Goal: Use online tool/utility: Utilize a website feature to perform a specific function

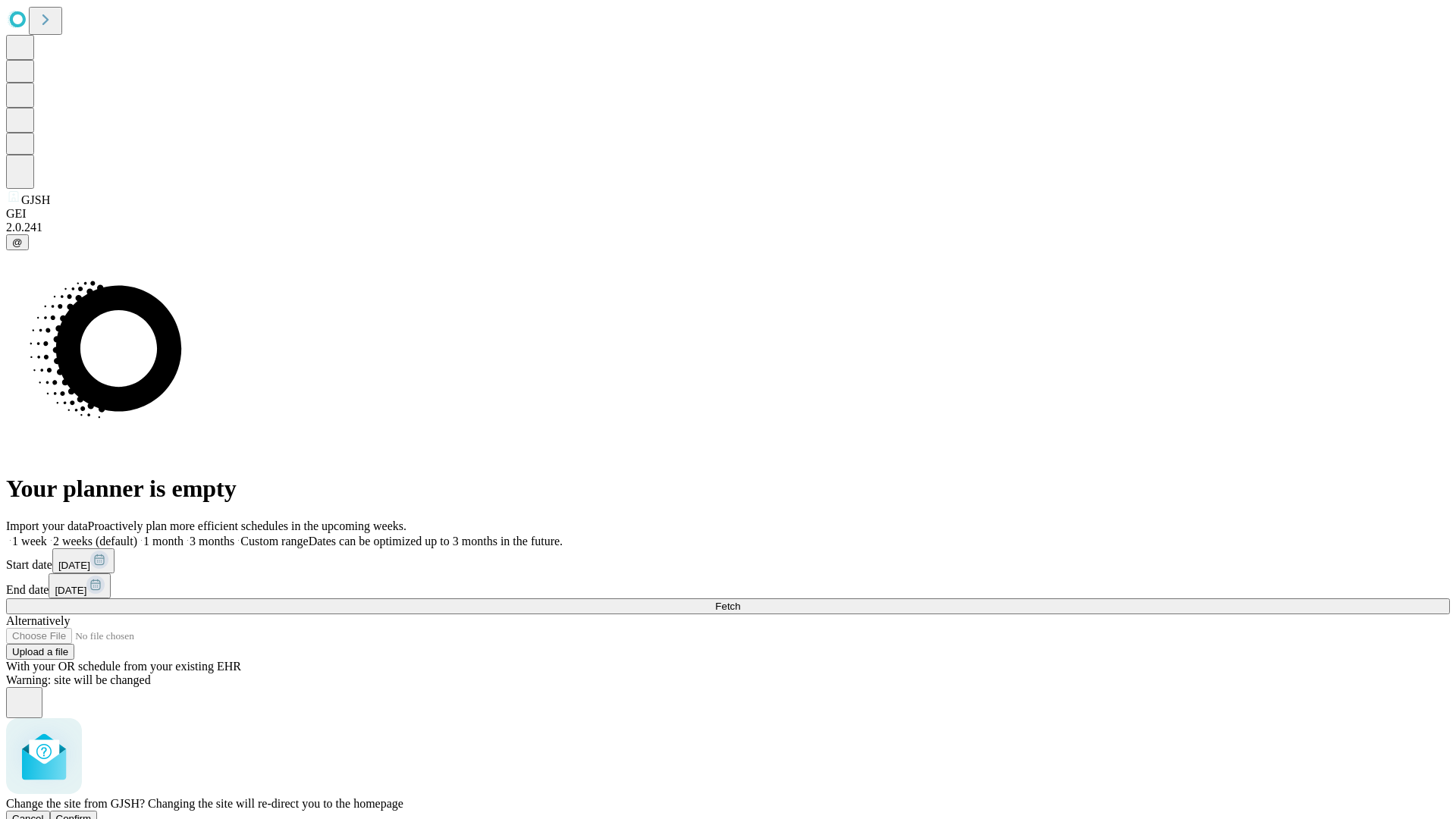
click at [92, 813] on span "Confirm" at bounding box center [74, 819] width 36 height 11
click at [137, 535] on label "2 weeks (default)" at bounding box center [92, 541] width 90 height 13
click at [740, 600] on span "Fetch" at bounding box center [727, 606] width 25 height 11
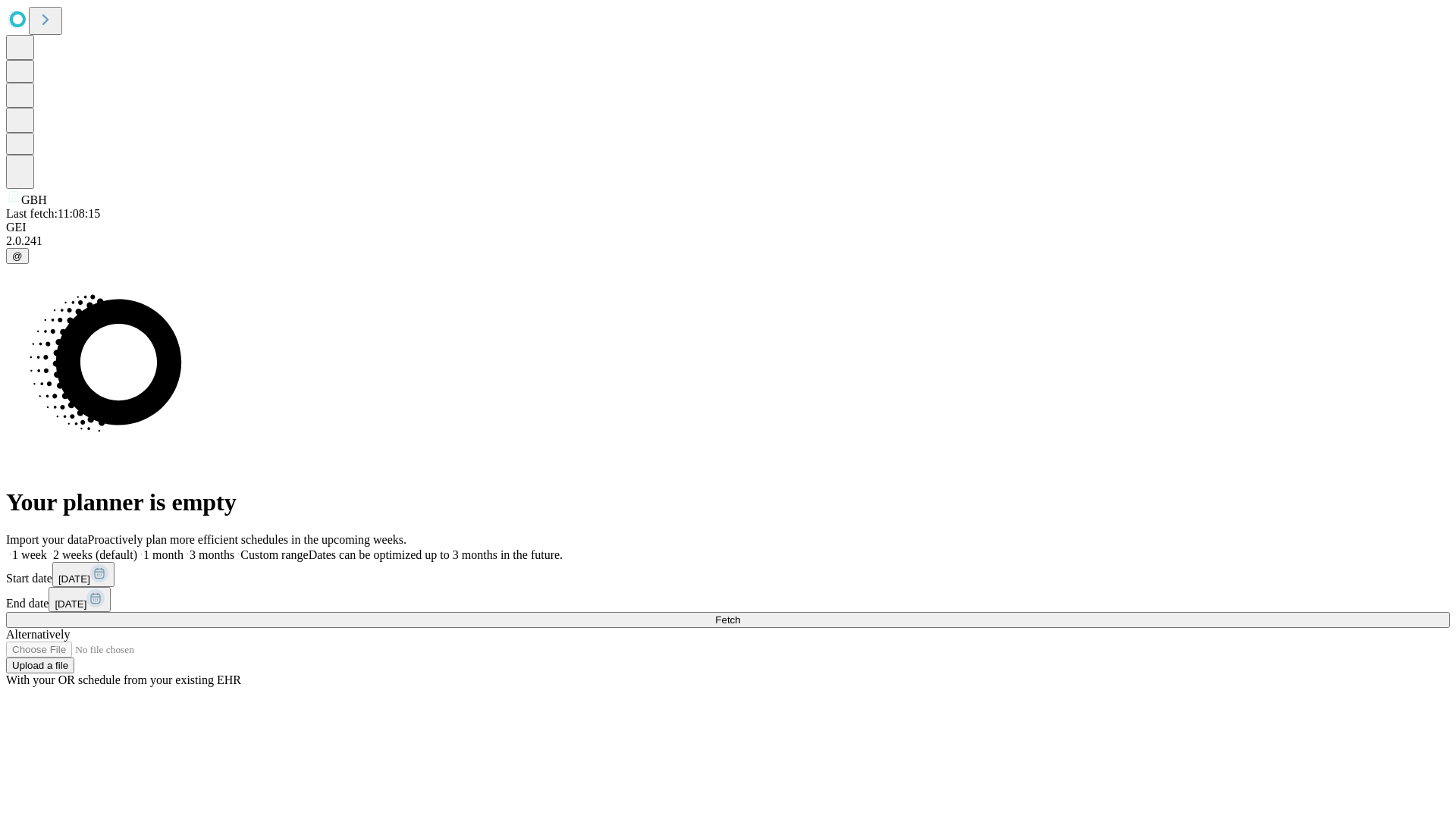
click at [137, 548] on label "2 weeks (default)" at bounding box center [92, 555] width 90 height 13
click at [740, 614] on span "Fetch" at bounding box center [727, 620] width 25 height 11
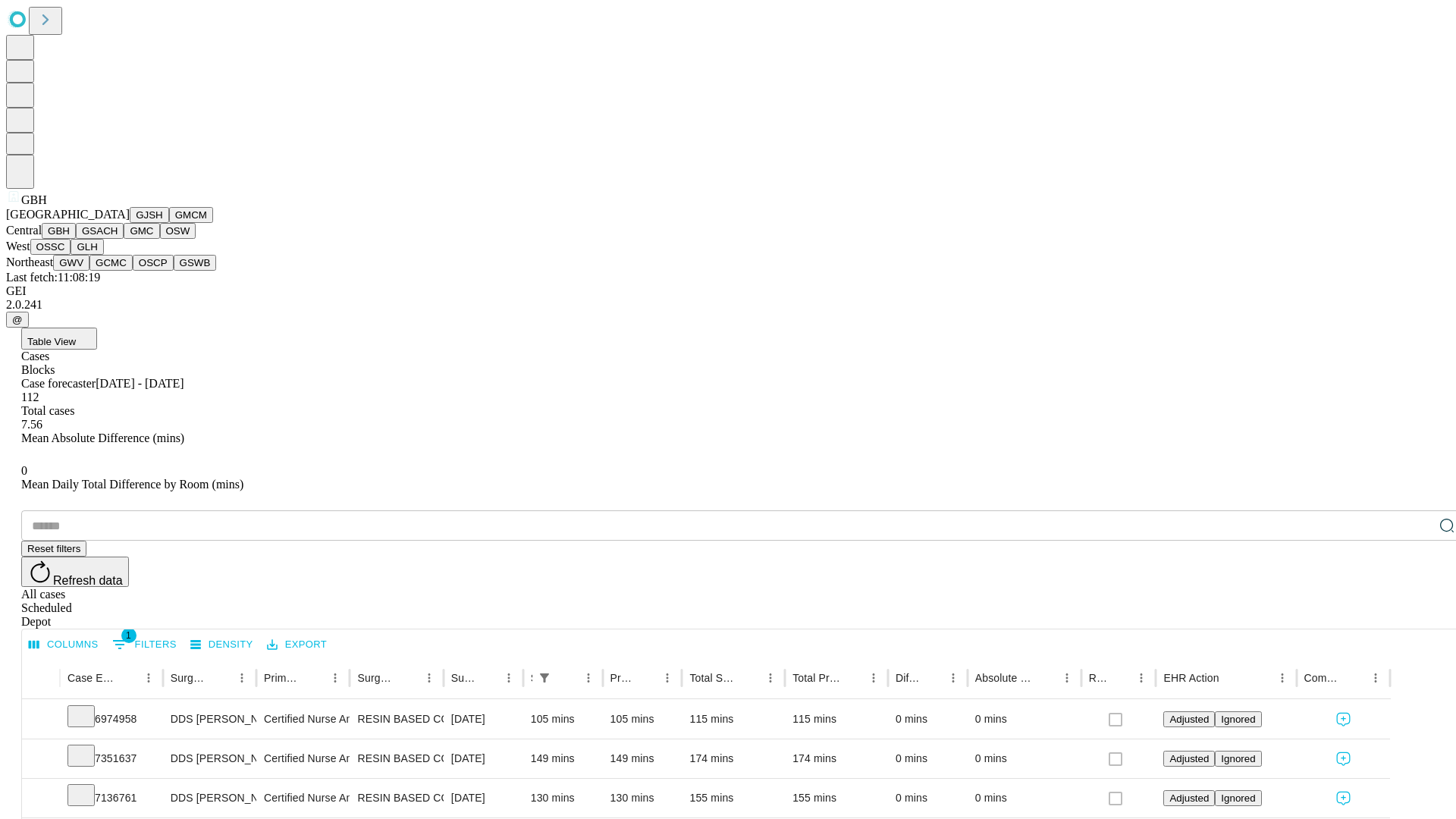
click at [118, 239] on button "GSACH" at bounding box center [99, 231] width 48 height 16
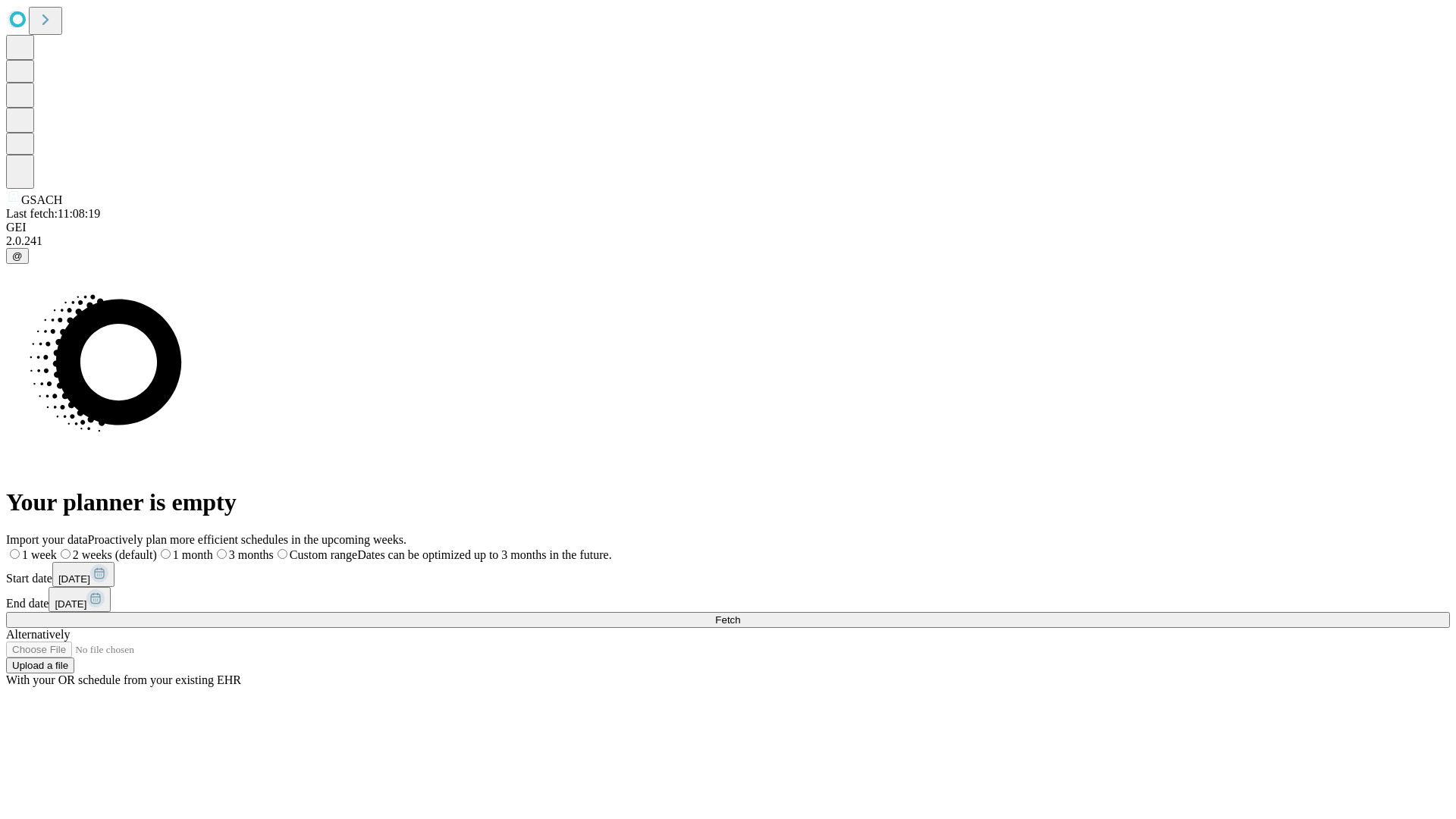
click at [157, 548] on label "2 weeks (default)" at bounding box center [106, 555] width 100 height 13
click at [740, 614] on span "Fetch" at bounding box center [727, 620] width 25 height 11
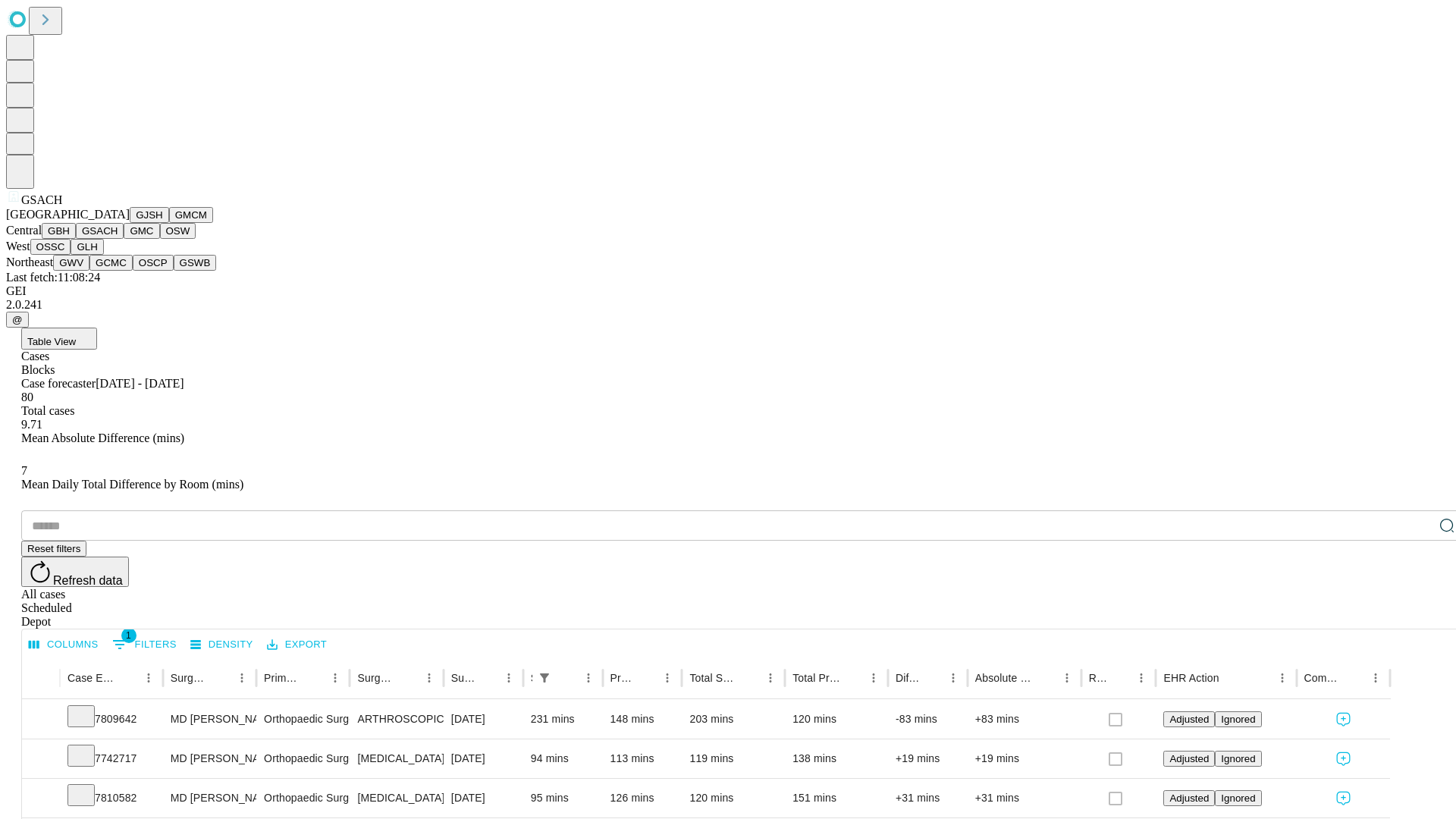
click at [124, 239] on button "GMC" at bounding box center [141, 231] width 36 height 16
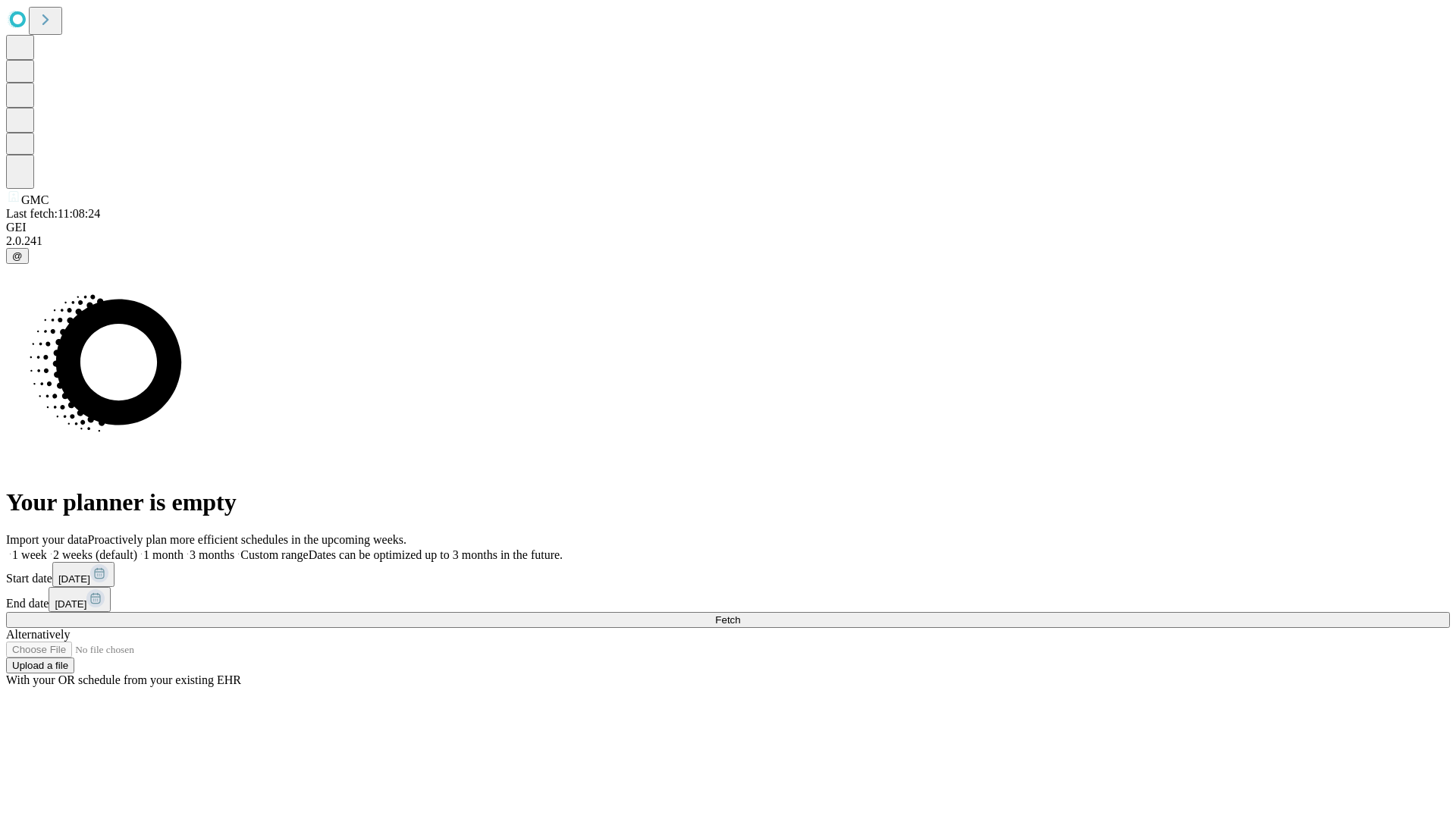
click at [137, 548] on label "2 weeks (default)" at bounding box center [92, 555] width 90 height 13
click at [740, 614] on span "Fetch" at bounding box center [727, 620] width 25 height 11
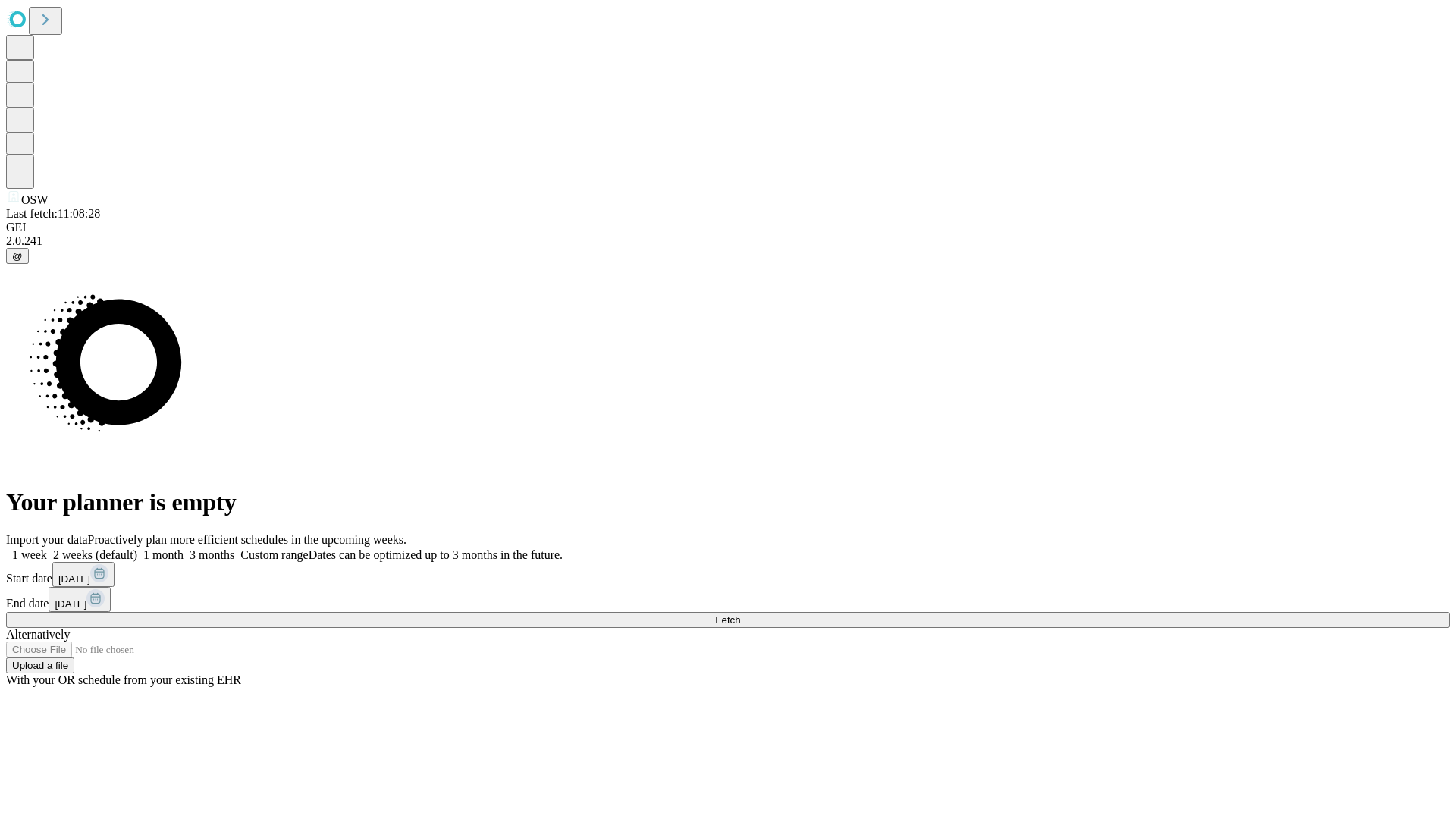
click at [137, 548] on label "2 weeks (default)" at bounding box center [92, 555] width 90 height 13
click at [740, 614] on span "Fetch" at bounding box center [727, 620] width 25 height 11
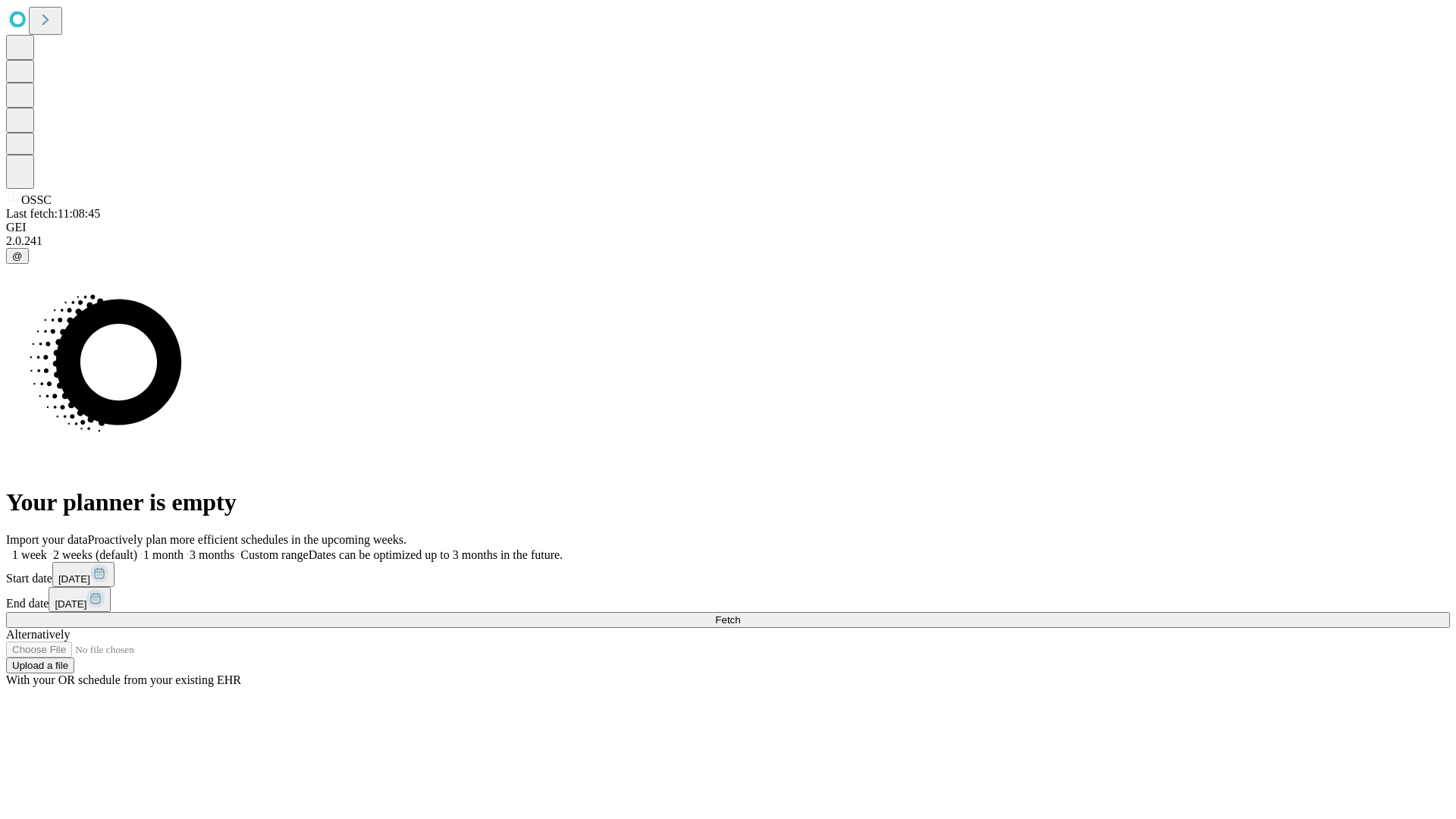
click at [137, 548] on label "2 weeks (default)" at bounding box center [92, 555] width 90 height 13
click at [740, 614] on span "Fetch" at bounding box center [727, 620] width 25 height 11
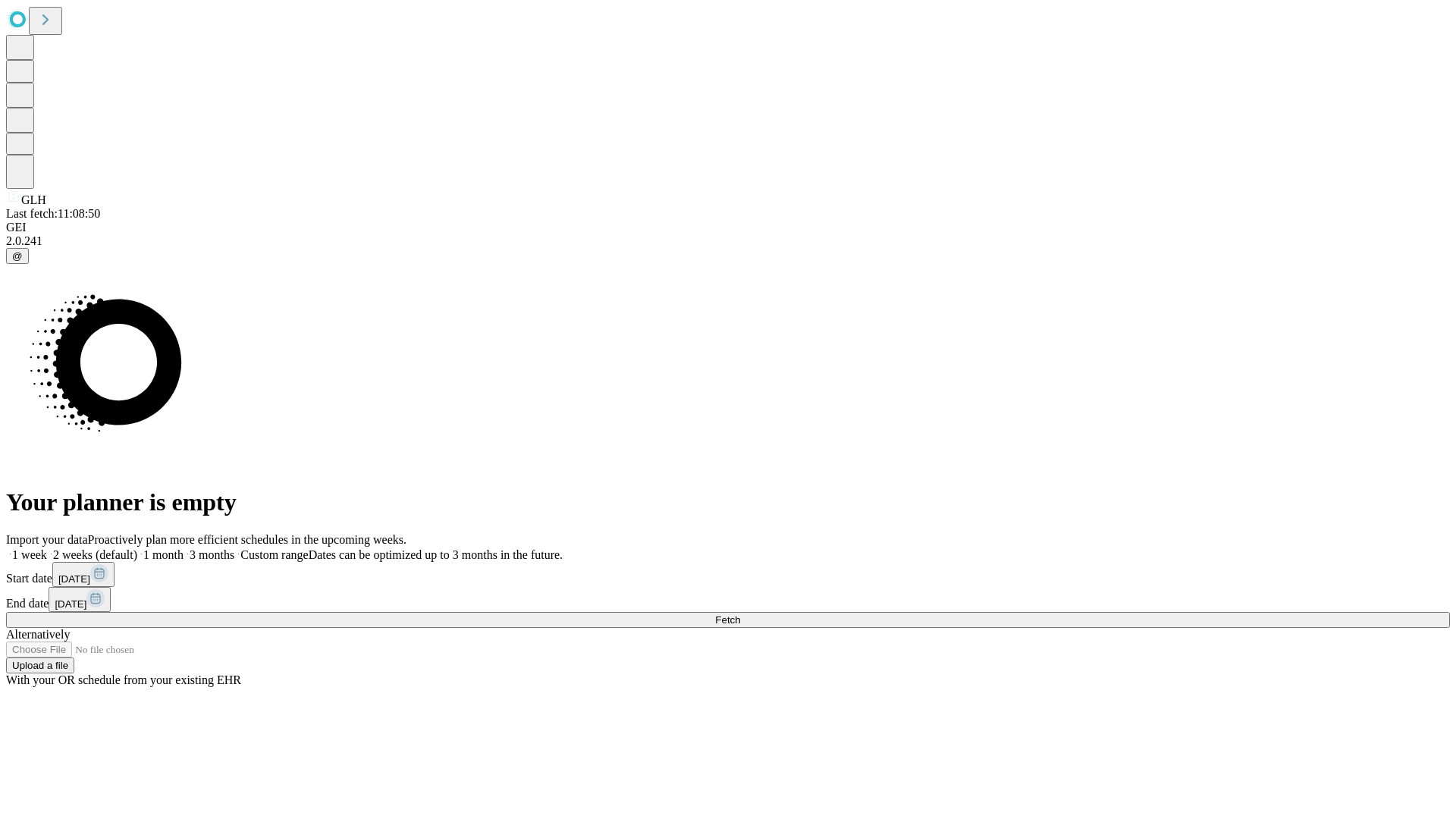
click at [137, 548] on label "2 weeks (default)" at bounding box center [92, 555] width 90 height 13
click at [740, 614] on span "Fetch" at bounding box center [727, 620] width 25 height 11
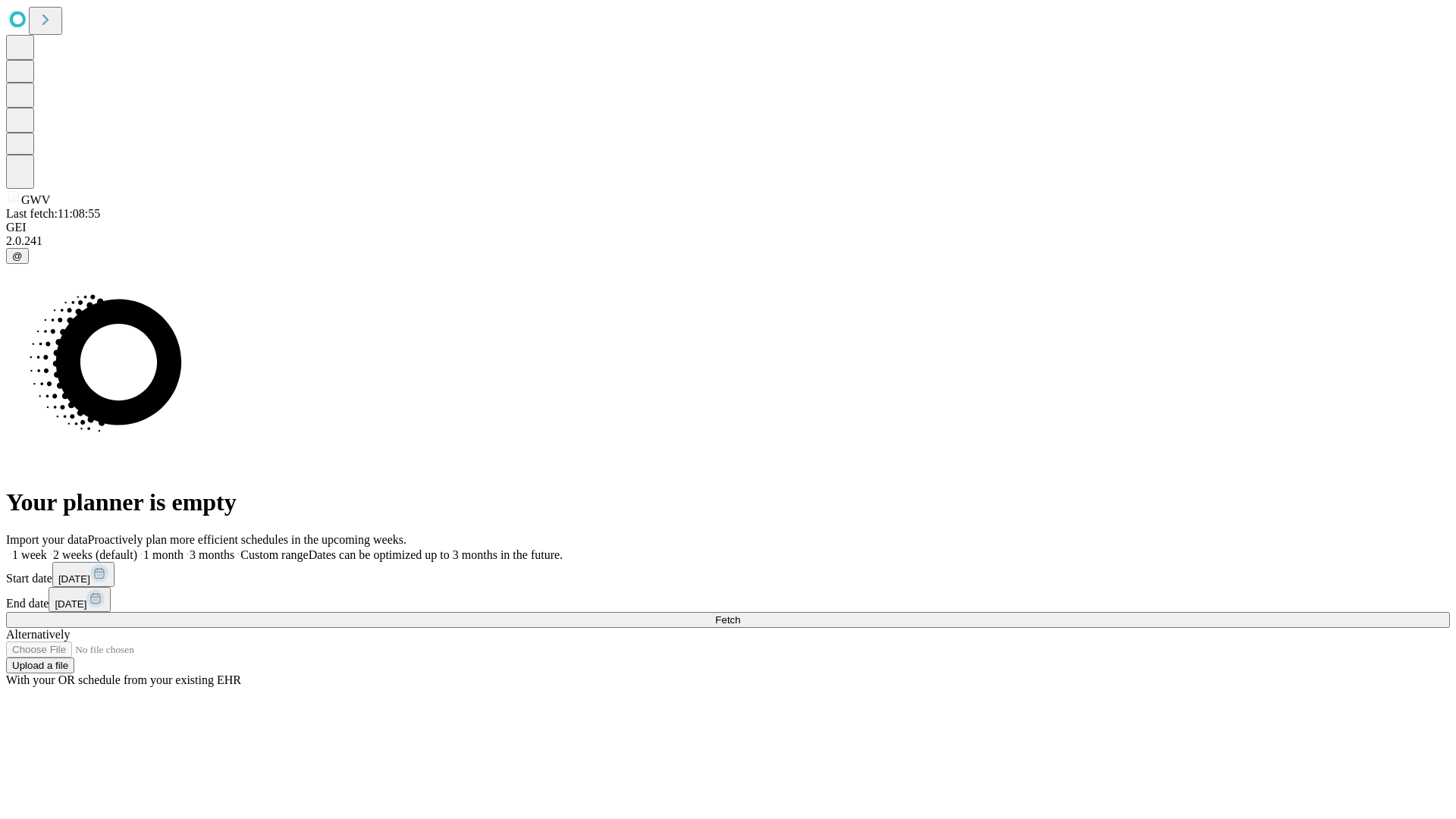
click at [137, 548] on label "2 weeks (default)" at bounding box center [92, 555] width 90 height 13
click at [740, 614] on span "Fetch" at bounding box center [727, 620] width 25 height 11
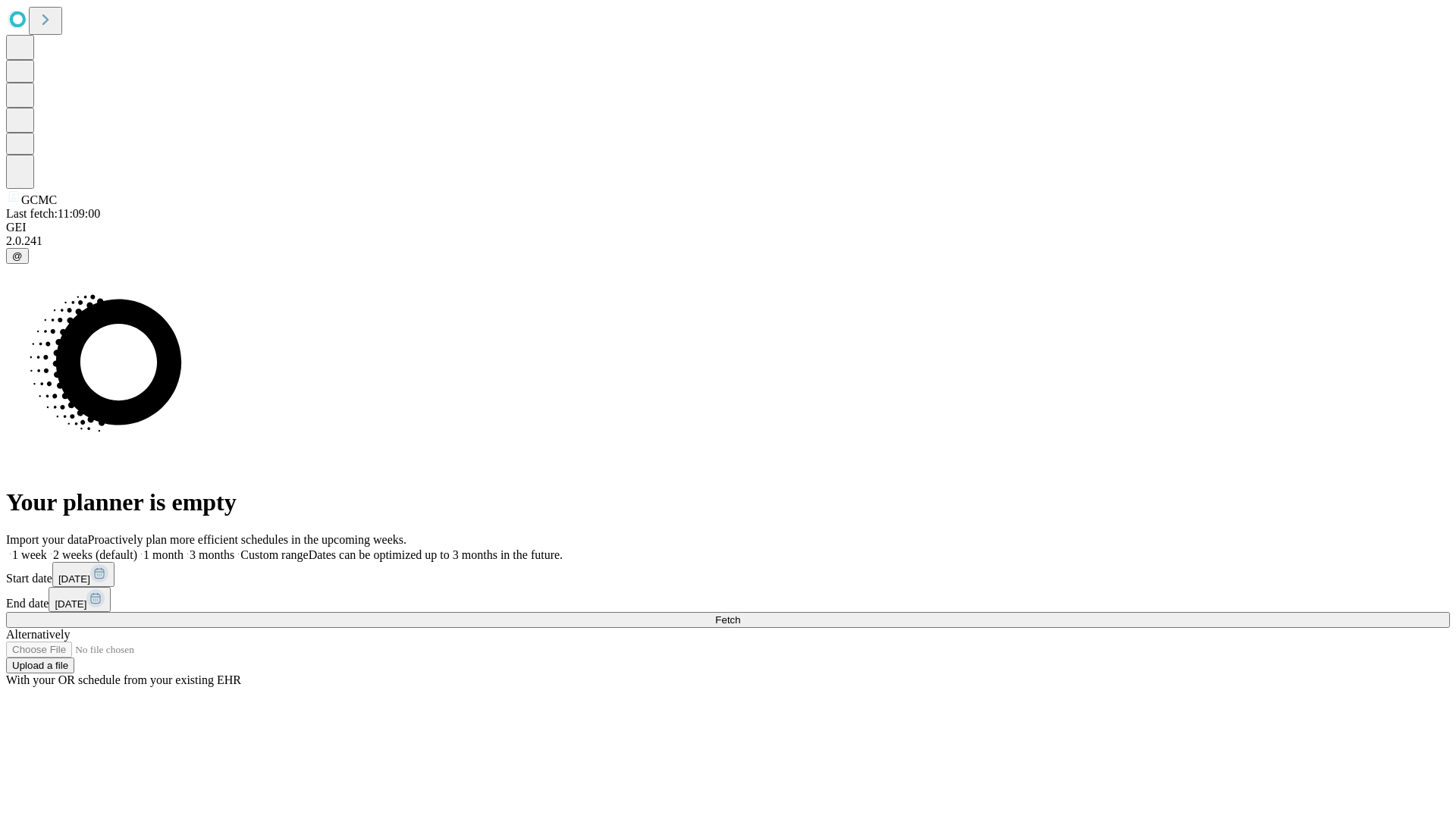
click at [137, 548] on label "2 weeks (default)" at bounding box center [92, 555] width 90 height 13
click at [740, 614] on span "Fetch" at bounding box center [727, 620] width 25 height 11
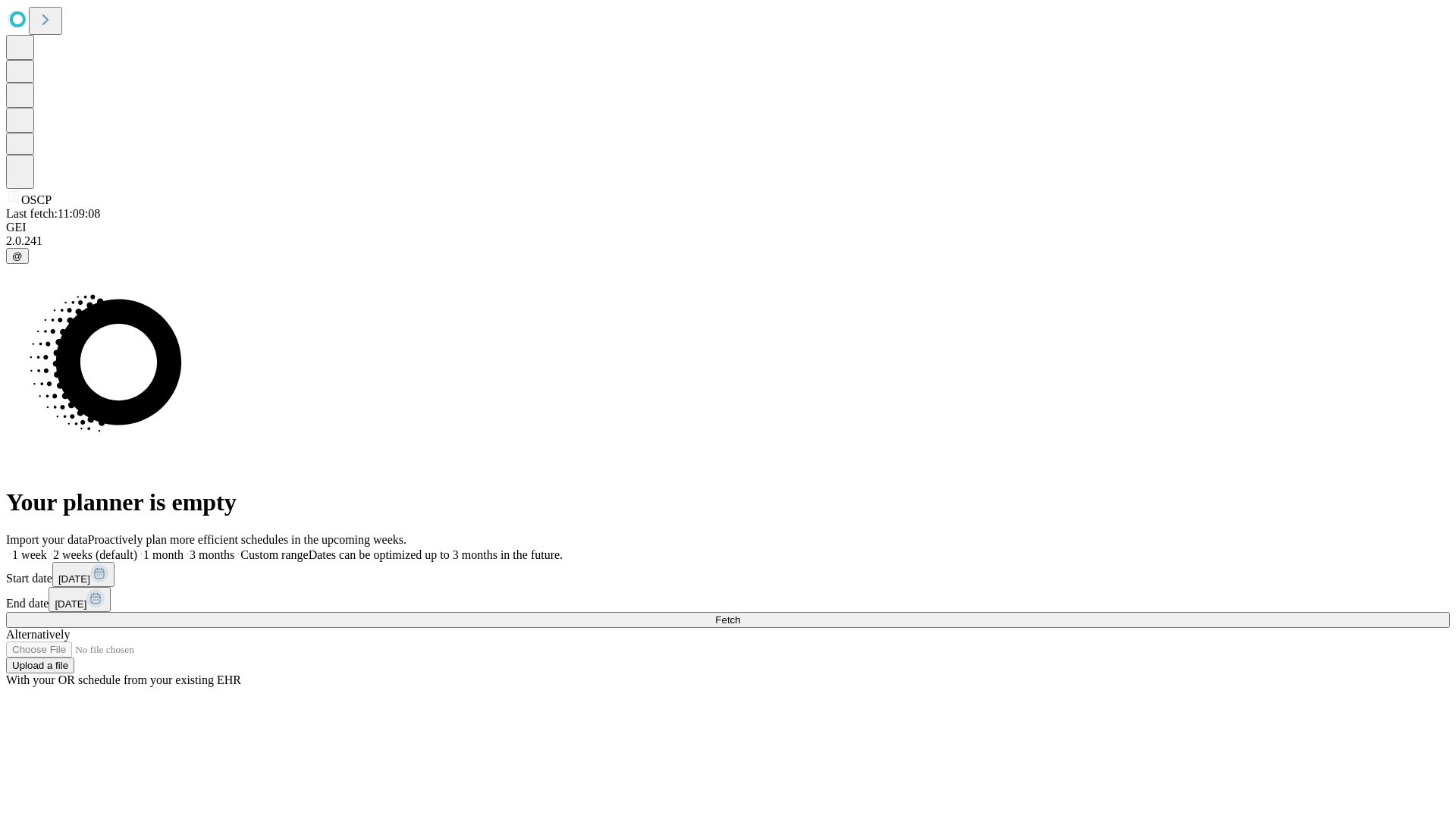
click at [137, 548] on label "2 weeks (default)" at bounding box center [92, 555] width 90 height 13
click at [740, 614] on span "Fetch" at bounding box center [727, 620] width 25 height 11
